Goal: Navigation & Orientation: Find specific page/section

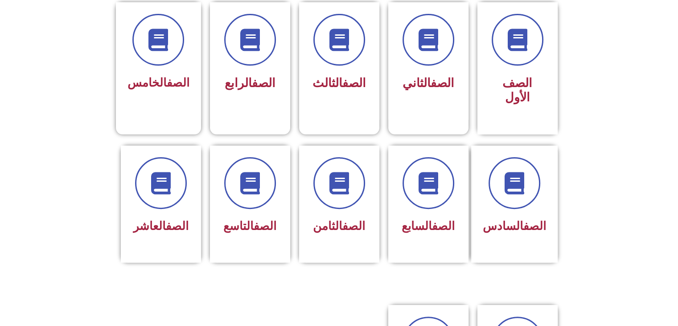
scroll to position [253, 0]
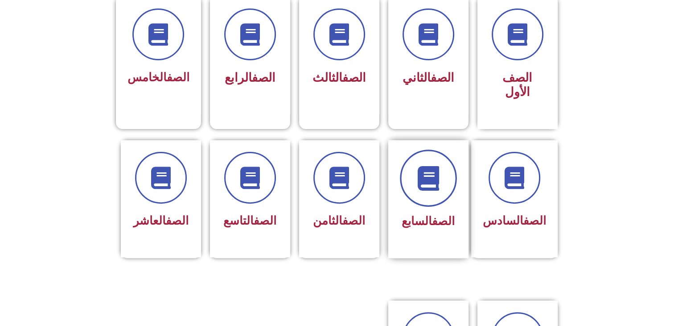
click at [420, 186] on span at bounding box center [428, 177] width 57 height 57
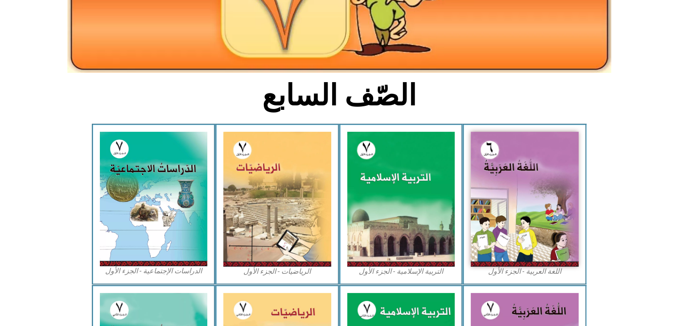
scroll to position [205, 0]
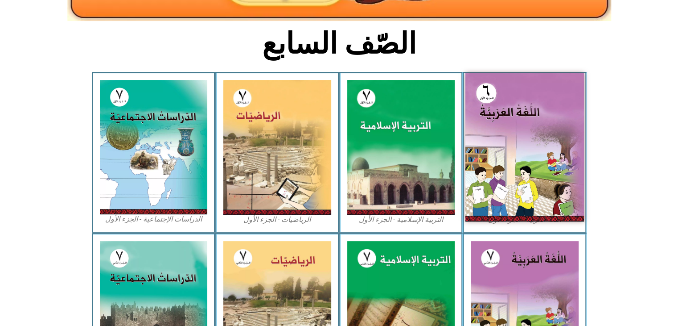
click at [547, 99] on img at bounding box center [525, 147] width 119 height 148
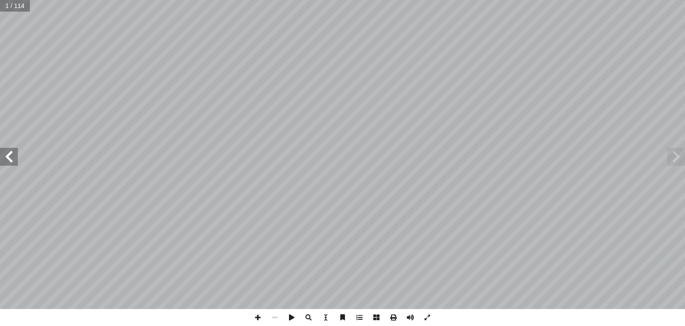
click at [9, 163] on span at bounding box center [9, 157] width 18 height 18
click at [9, 158] on span at bounding box center [9, 157] width 18 height 18
click at [678, 164] on span at bounding box center [676, 157] width 18 height 18
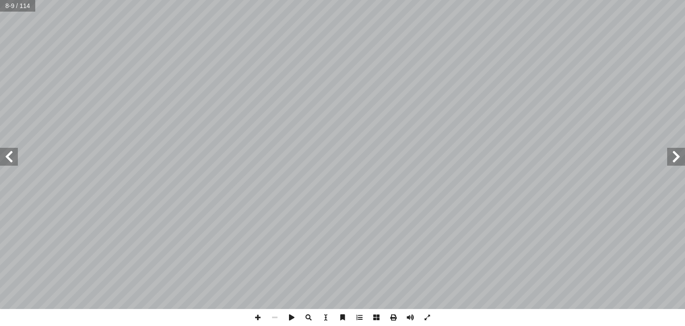
click at [678, 164] on span at bounding box center [676, 157] width 18 height 18
click at [10, 150] on span at bounding box center [9, 157] width 18 height 18
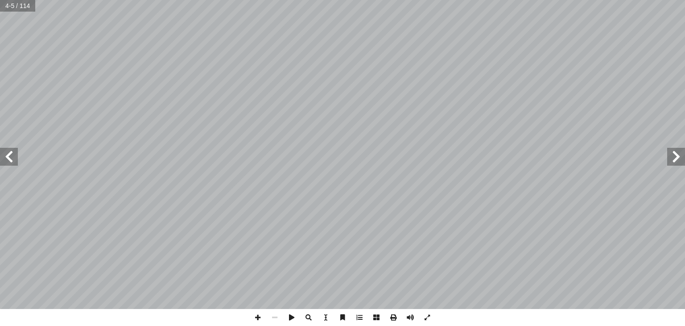
click at [10, 150] on span at bounding box center [9, 157] width 18 height 18
